Goal: Find specific page/section: Find specific page/section

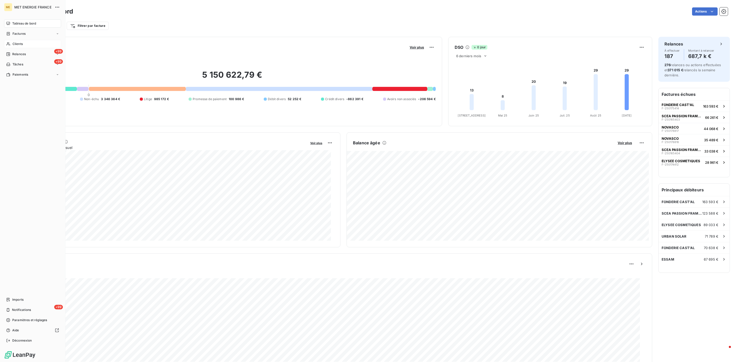
click at [18, 44] on span "Clients" at bounding box center [18, 44] width 10 height 5
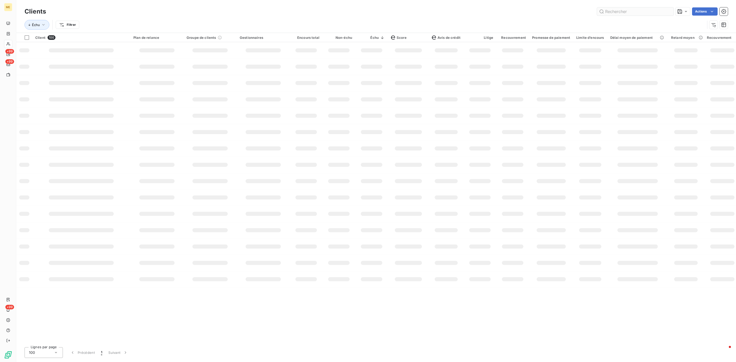
click at [608, 13] on input "text" at bounding box center [635, 11] width 77 height 8
type input "ALP FOOD COMPANY"
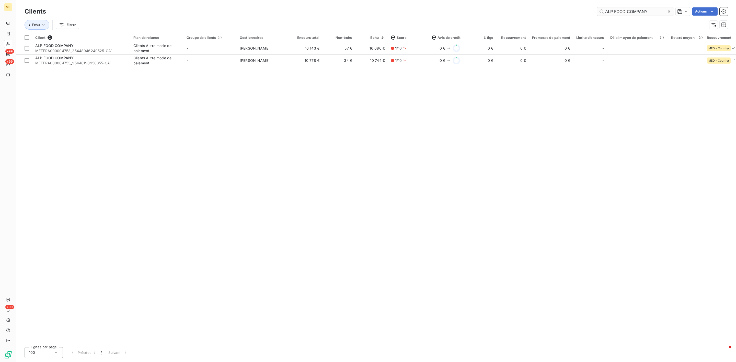
click at [669, 12] on icon at bounding box center [669, 11] width 3 height 3
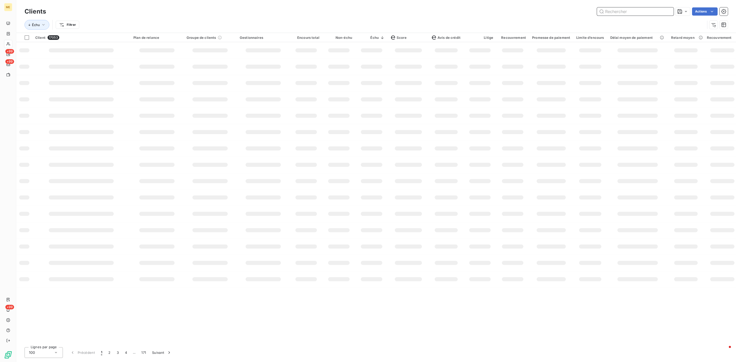
click at [634, 11] on input "text" at bounding box center [635, 11] width 77 height 8
click at [8, 25] on icon at bounding box center [8, 23] width 4 height 3
